Goal: Information Seeking & Learning: Find specific fact

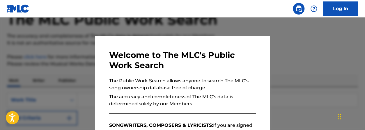
scroll to position [36, 0]
click at [322, 79] on div at bounding box center [182, 82] width 365 height 130
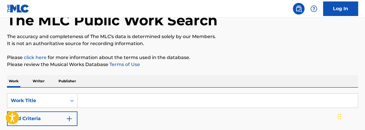
click at [33, 80] on p "Writer" at bounding box center [38, 81] width 15 height 12
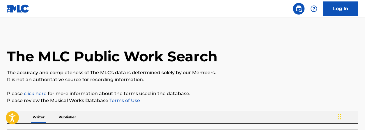
scroll to position [38, 0]
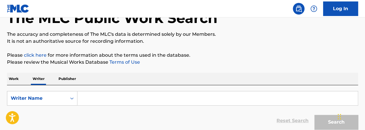
click at [147, 97] on input "Search Form" at bounding box center [217, 98] width 280 height 14
paste input "[PERSON_NAME]"
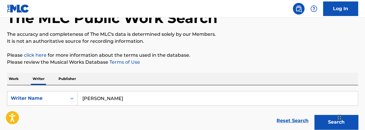
click at [314, 115] on button "Search" at bounding box center [336, 122] width 44 height 15
click at [326, 120] on button "Search" at bounding box center [336, 122] width 44 height 15
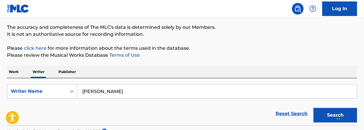
scroll to position [50, 0]
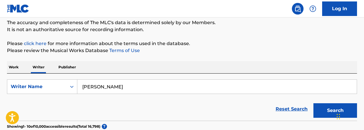
drag, startPoint x: 141, startPoint y: 87, endPoint x: 245, endPoint y: 90, distance: 103.6
click at [238, 98] on form "SearchWithCriteria2c228540-71e2-438e-9371-d87bddfe3e9f Writer Name [PERSON_NAME…" at bounding box center [182, 99] width 350 height 41
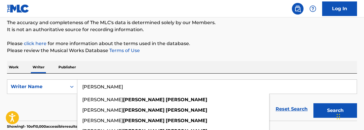
drag, startPoint x: 165, startPoint y: 87, endPoint x: 73, endPoint y: 73, distance: 93.5
drag, startPoint x: 105, startPoint y: 84, endPoint x: 100, endPoint y: 85, distance: 4.7
type input "[PERSON_NAME]"
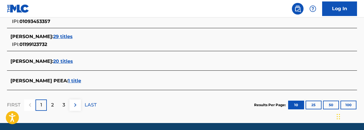
scroll to position [322, 0]
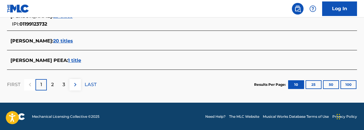
click at [347, 85] on button "100" at bounding box center [349, 84] width 16 height 9
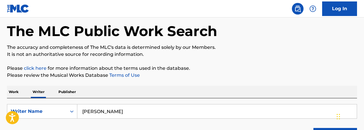
scroll to position [55, 0]
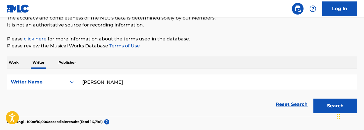
click at [16, 63] on p "Work" at bounding box center [13, 62] width 13 height 12
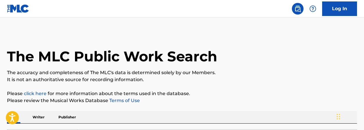
drag, startPoint x: 364, startPoint y: 51, endPoint x: 366, endPoint y: 67, distance: 16.4
click at [364, 68] on html "Accessibility Screen-Reader Guide, Feedback, and Issue Reporting | New window L…" at bounding box center [182, 65] width 364 height 130
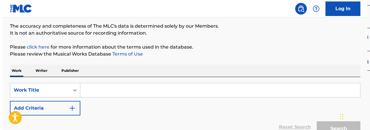
scroll to position [50, 0]
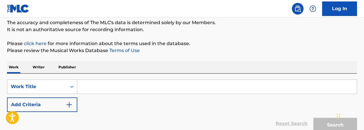
click at [145, 84] on input "Search Form" at bounding box center [216, 87] width 279 height 14
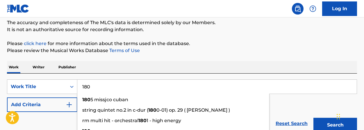
type input "180"
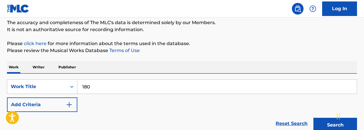
click at [69, 105] on img "Search Form" at bounding box center [69, 104] width 7 height 7
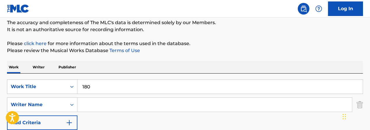
paste input "[PERSON_NAME]"
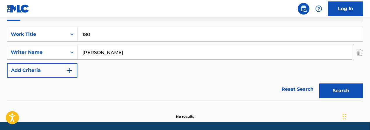
scroll to position [104, 0]
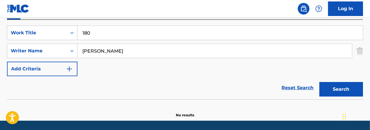
click at [350, 86] on button "Search" at bounding box center [341, 89] width 44 height 15
drag, startPoint x: 106, startPoint y: 50, endPoint x: 125, endPoint y: 50, distance: 19.5
click at [125, 50] on input "[PERSON_NAME]" at bounding box center [214, 51] width 274 height 14
type input "[PERSON_NAME]"
click at [319, 82] on button "Search" at bounding box center [341, 89] width 44 height 15
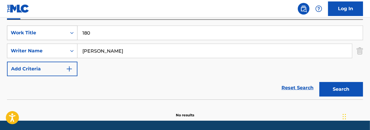
click at [58, 35] on div "Work Title" at bounding box center [37, 32] width 52 height 7
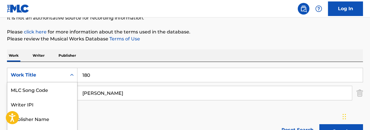
scroll to position [60, 0]
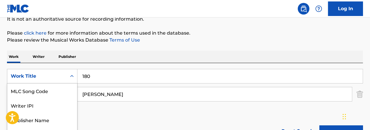
click at [42, 56] on p "Writer" at bounding box center [38, 57] width 15 height 12
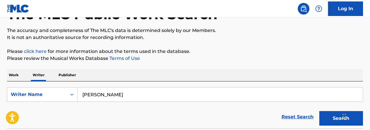
scroll to position [67, 0]
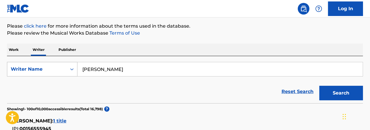
drag, startPoint x: 148, startPoint y: 69, endPoint x: 57, endPoint y: 67, distance: 90.8
click at [57, 67] on div "SearchWithCriteria2c228540-71e2-438e-9371-d87bddfe3e9f Writer Name [PERSON_NAME]" at bounding box center [185, 69] width 356 height 15
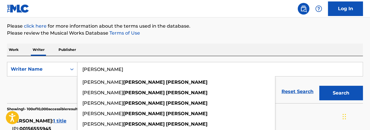
paste input "[PERSON_NAME] [PERSON_NAME]"
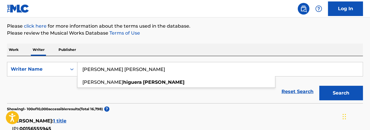
type input "[PERSON_NAME] [PERSON_NAME]"
click at [337, 90] on button "Search" at bounding box center [341, 93] width 44 height 15
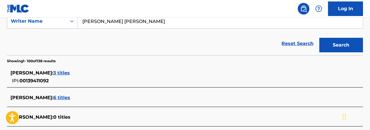
scroll to position [1563, 0]
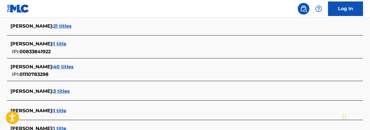
click at [74, 65] on span "40 titles" at bounding box center [63, 67] width 20 height 6
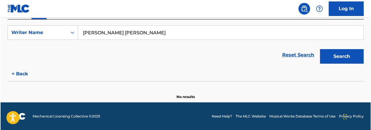
scroll to position [103, 0]
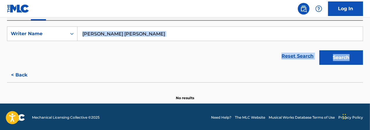
drag, startPoint x: 368, startPoint y: 41, endPoint x: 309, endPoint y: 11, distance: 66.1
click at [367, 29] on div "The MLC Public Work Search The accuracy and completeness of The MLC's data is d…" at bounding box center [185, 15] width 370 height 172
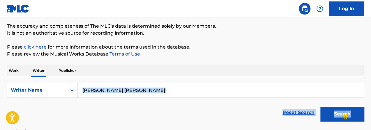
scroll to position [46, 0]
